Goal: Task Accomplishment & Management: Manage account settings

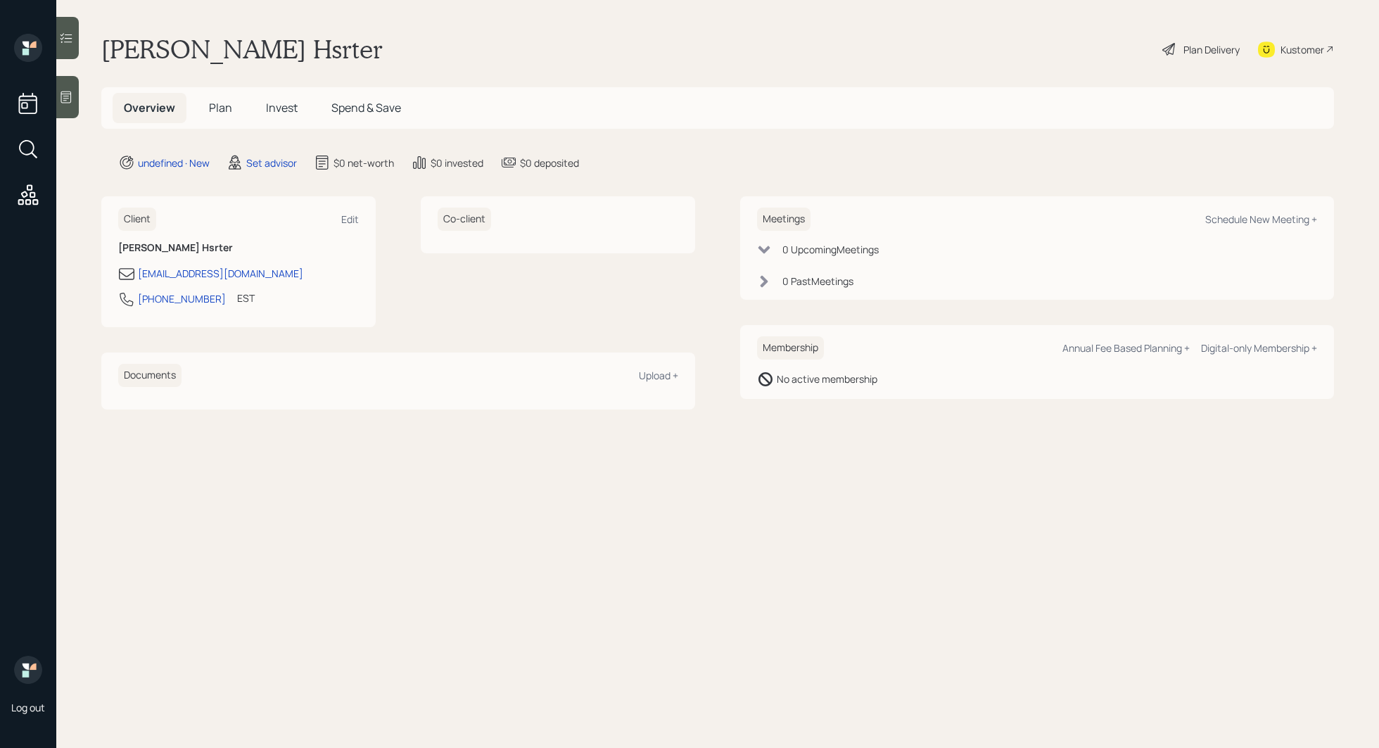
click at [71, 103] on icon at bounding box center [66, 97] width 14 height 14
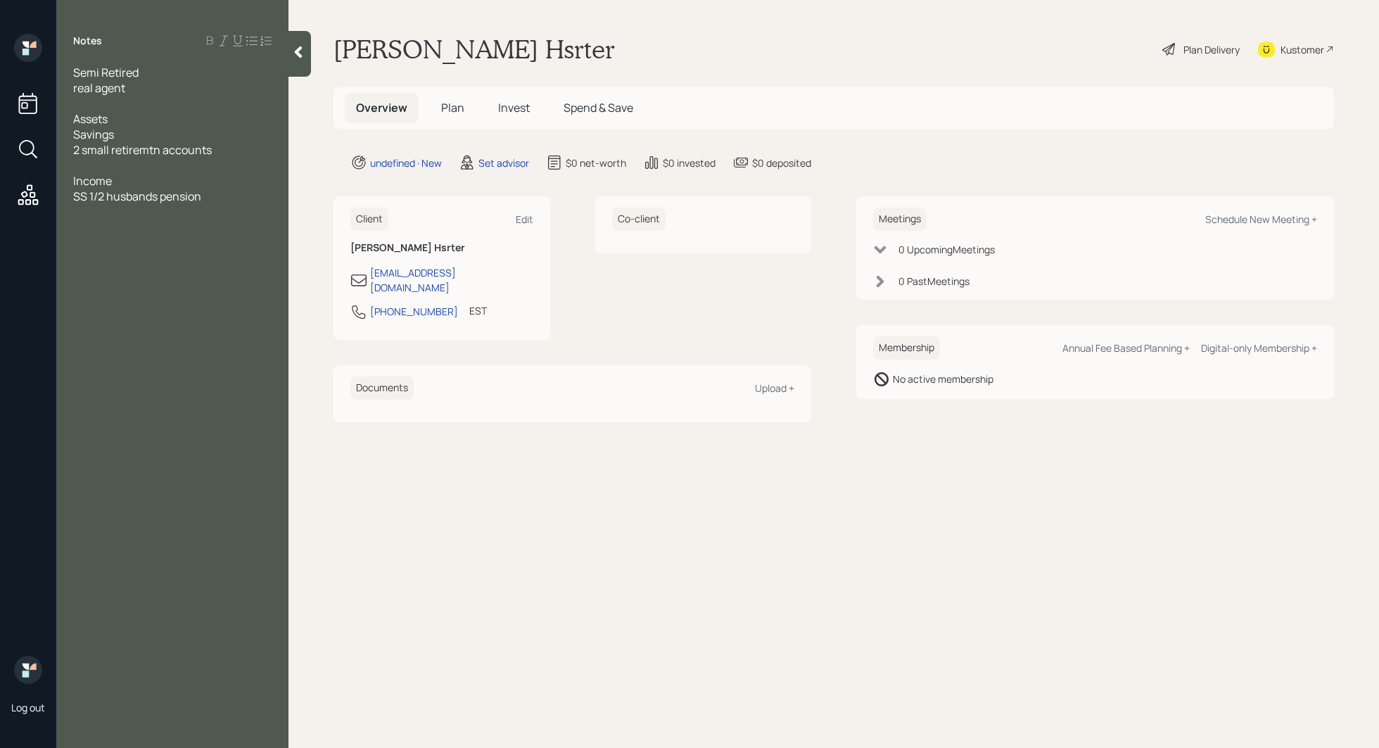
click at [88, 201] on span "SS 1/2 husbands pension" at bounding box center [137, 196] width 128 height 15
click at [147, 131] on div "Savings" at bounding box center [172, 134] width 198 height 15
click at [255, 156] on div "2 small retirement accounts" at bounding box center [172, 149] width 198 height 15
click at [170, 166] on div "IRA" at bounding box center [172, 165] width 198 height 15
click at [167, 189] on div at bounding box center [172, 196] width 198 height 15
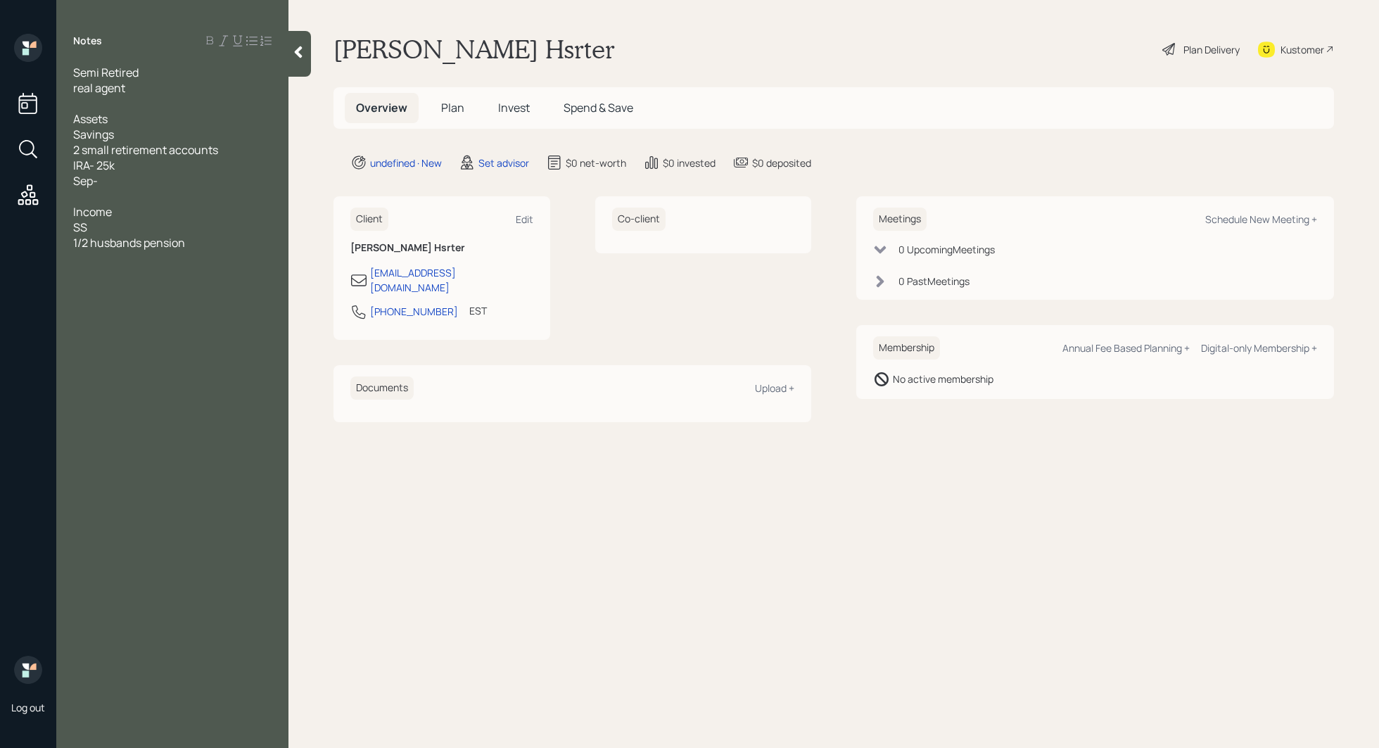
click at [146, 181] on div "Sep-" at bounding box center [172, 180] width 198 height 15
click at [91, 181] on span "Sep- 25k" at bounding box center [95, 180] width 45 height 15
click at [124, 137] on div "Savings" at bounding box center [172, 134] width 198 height 15
click at [235, 236] on div "1/2 husbands' pension" at bounding box center [172, 242] width 198 height 15
click at [94, 274] on span "once concern is" at bounding box center [114, 273] width 82 height 15
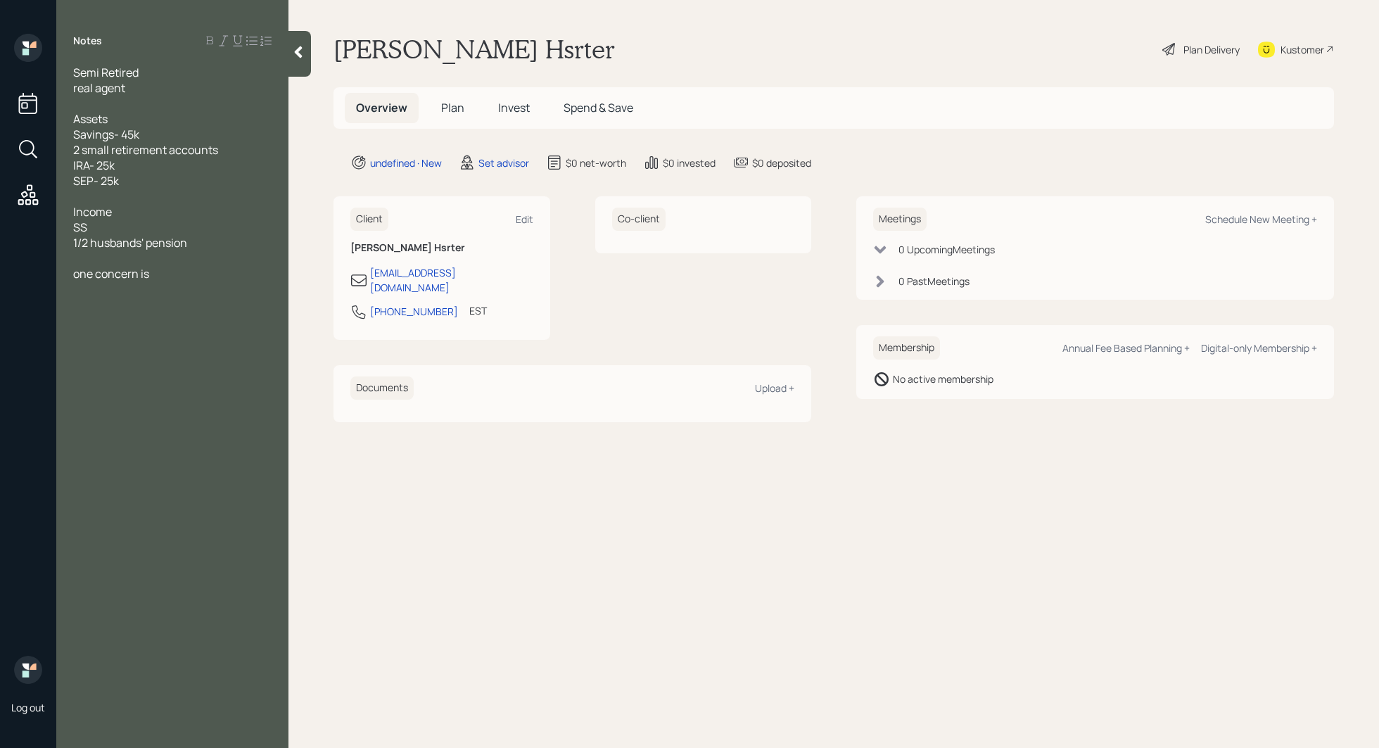
click at [165, 285] on div "Notes Semi Retired real agent Assets Savings- 45k 2 small retirement accounts I…" at bounding box center [172, 382] width 232 height 697
click at [165, 278] on div "one concern is" at bounding box center [172, 273] width 198 height 15
click at [101, 191] on div at bounding box center [172, 196] width 198 height 15
click at [163, 196] on div "Property value" at bounding box center [172, 196] width 198 height 15
click at [256, 289] on div "one concern is taxes on the house" at bounding box center [172, 288] width 198 height 15
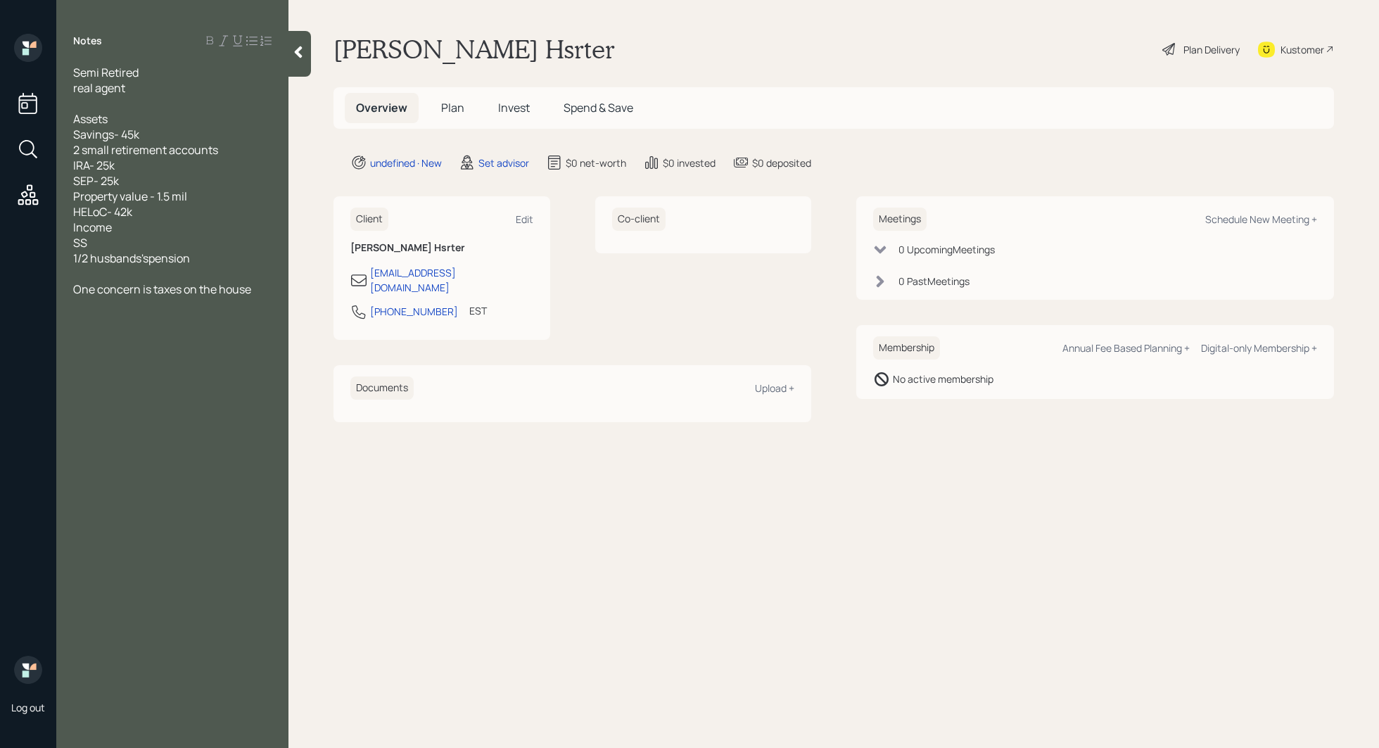
click at [154, 259] on span "1/2 husbands'spension" at bounding box center [131, 258] width 117 height 15
click at [234, 262] on div "1/2 husbands's pension" at bounding box center [172, 258] width 198 height 15
click at [147, 247] on div "SS" at bounding box center [172, 242] width 198 height 15
click at [228, 261] on div "1/2 husbands's pension-" at bounding box center [172, 258] width 198 height 15
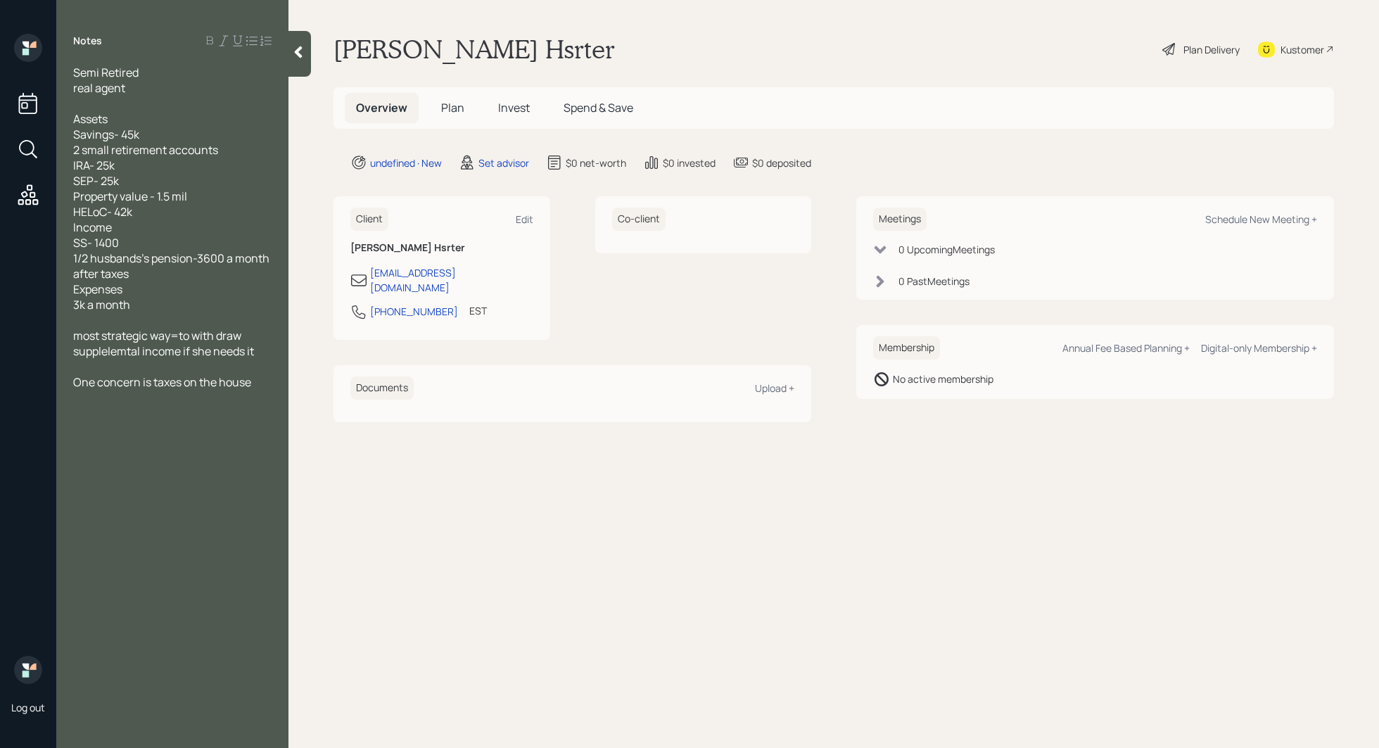
click at [89, 369] on div at bounding box center [172, 366] width 198 height 15
click at [148, 305] on div "3k a month" at bounding box center [172, 304] width 198 height 15
click at [163, 395] on div at bounding box center [172, 397] width 198 height 15
click at [1279, 220] on div "Schedule New Meeting +" at bounding box center [1261, 219] width 112 height 13
click at [523, 221] on div "Edit" at bounding box center [525, 219] width 18 height 13
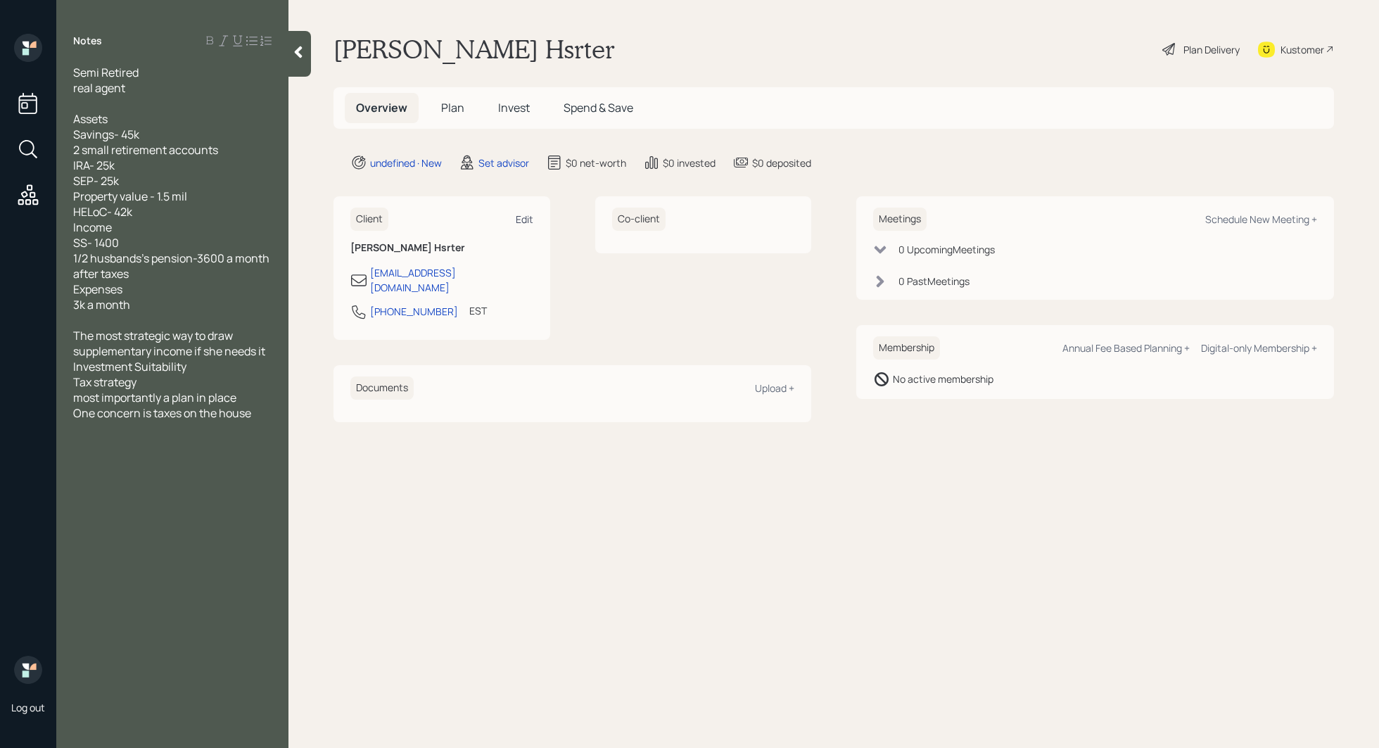
click at [524, 216] on div "Edit" at bounding box center [525, 219] width 18 height 13
click at [581, 289] on div "Client Edit [PERSON_NAME] Hsrter [EMAIL_ADDRESS][DOMAIN_NAME] [PHONE_NUMBER] ES…" at bounding box center [573, 268] width 478 height 144
click at [525, 219] on div "Edit" at bounding box center [525, 219] width 18 height 13
click at [419, 270] on div "[EMAIL_ADDRESS][DOMAIN_NAME]" at bounding box center [451, 280] width 163 height 30
click at [646, 297] on div "Co-client" at bounding box center [703, 268] width 217 height 144
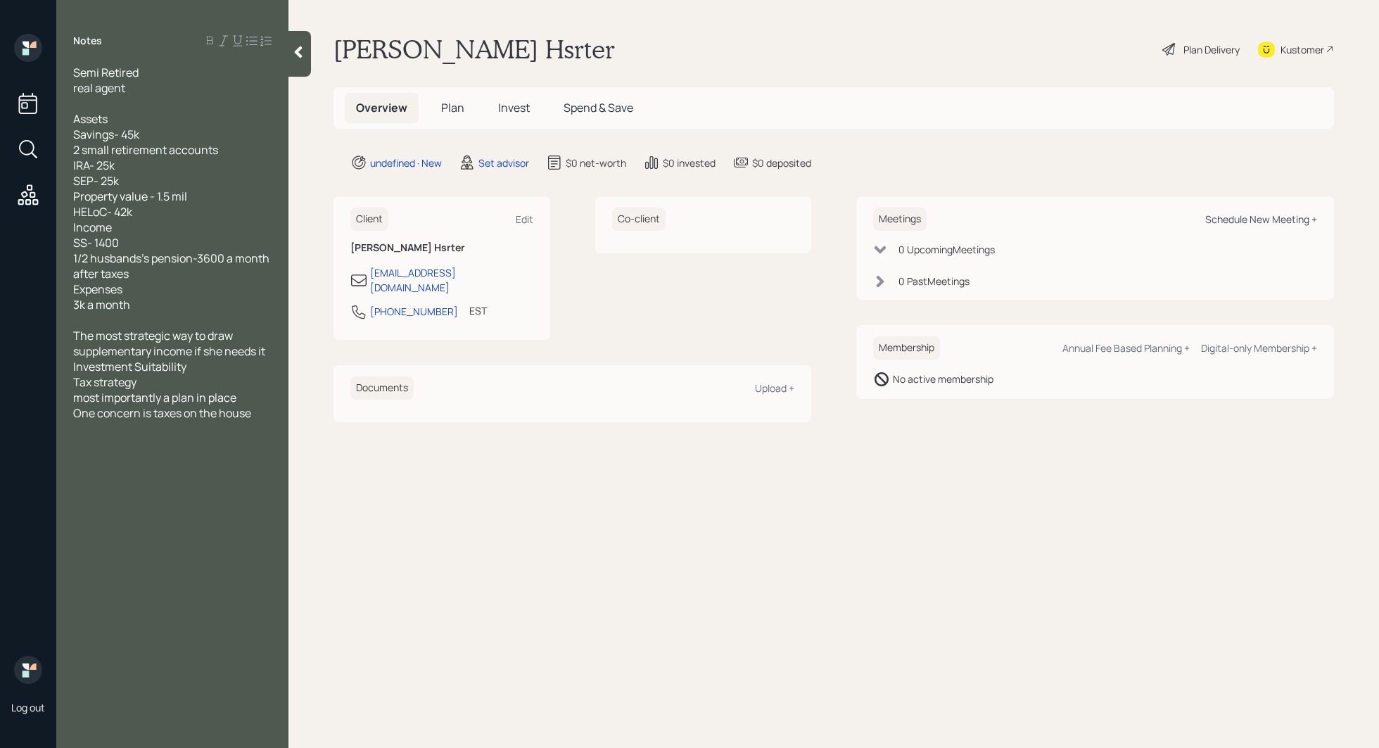
click at [1288, 219] on div "Schedule New Meeting +" at bounding box center [1261, 219] width 112 height 13
select select "round-[PERSON_NAME]"
